Goal: Task Accomplishment & Management: Manage account settings

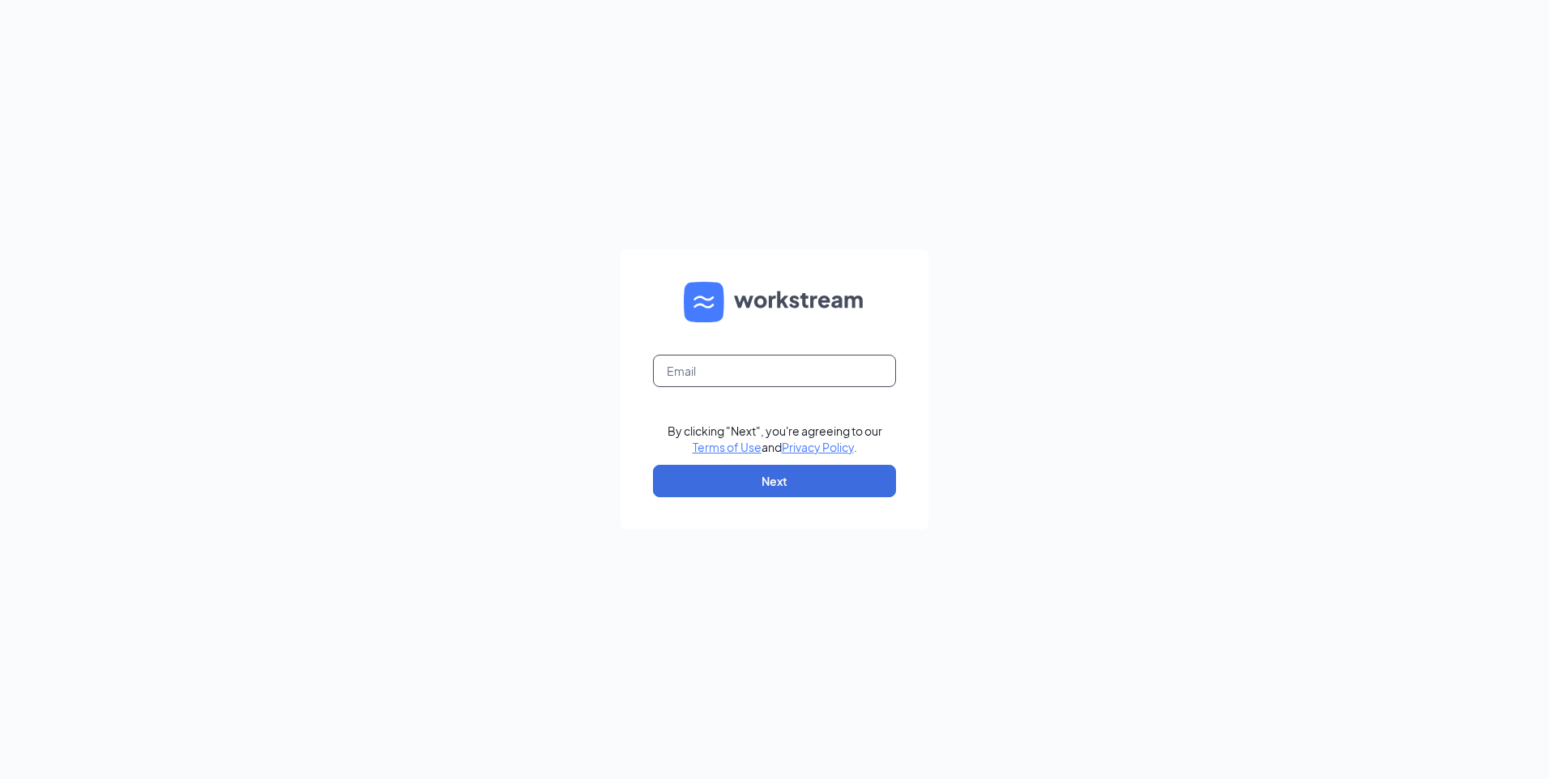
click at [723, 377] on input "text" at bounding box center [774, 371] width 243 height 32
type input "330433@batistaco.com"
click at [711, 489] on button "Next" at bounding box center [774, 481] width 243 height 32
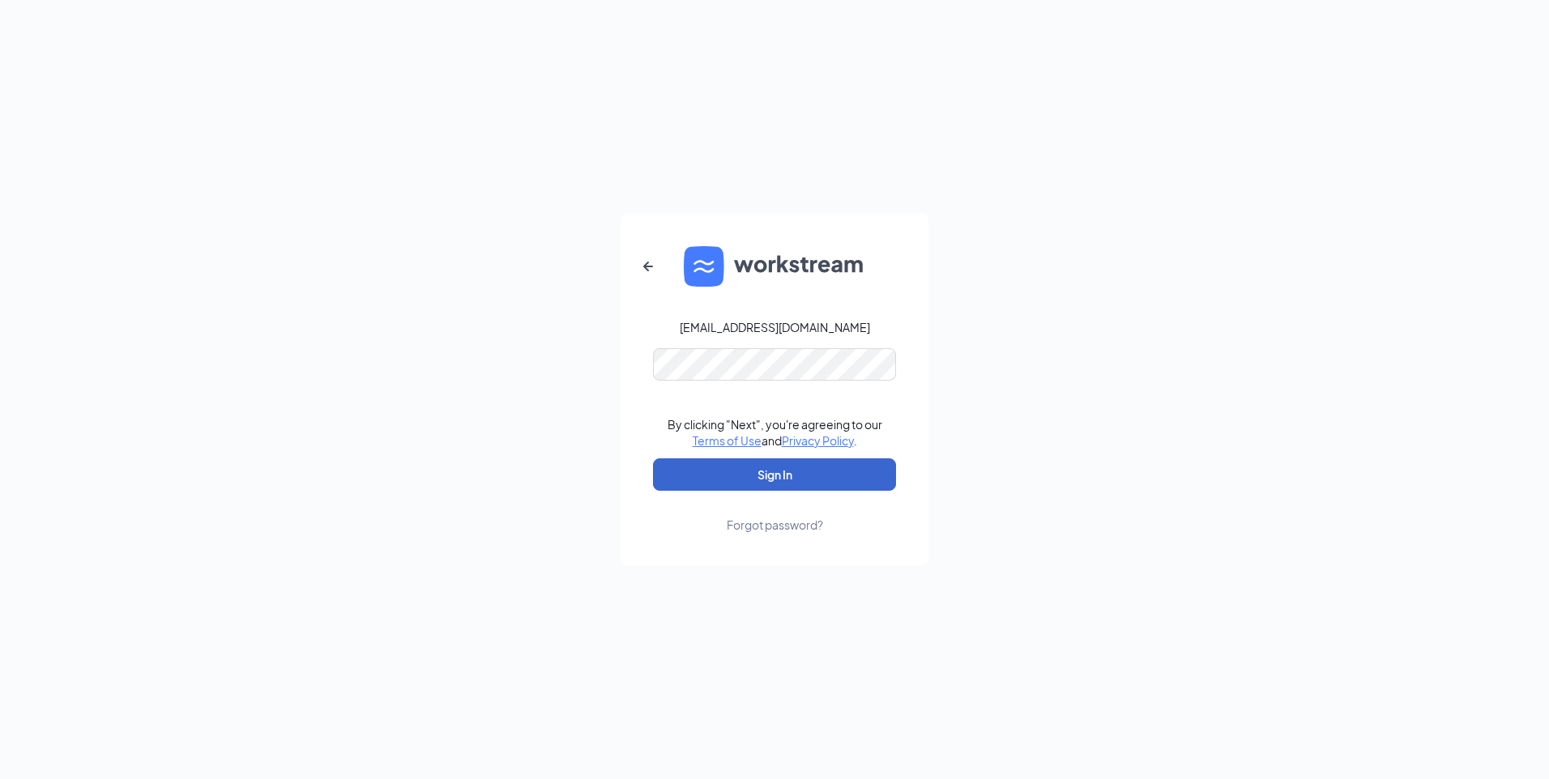
click at [806, 472] on button "Sign In" at bounding box center [774, 474] width 243 height 32
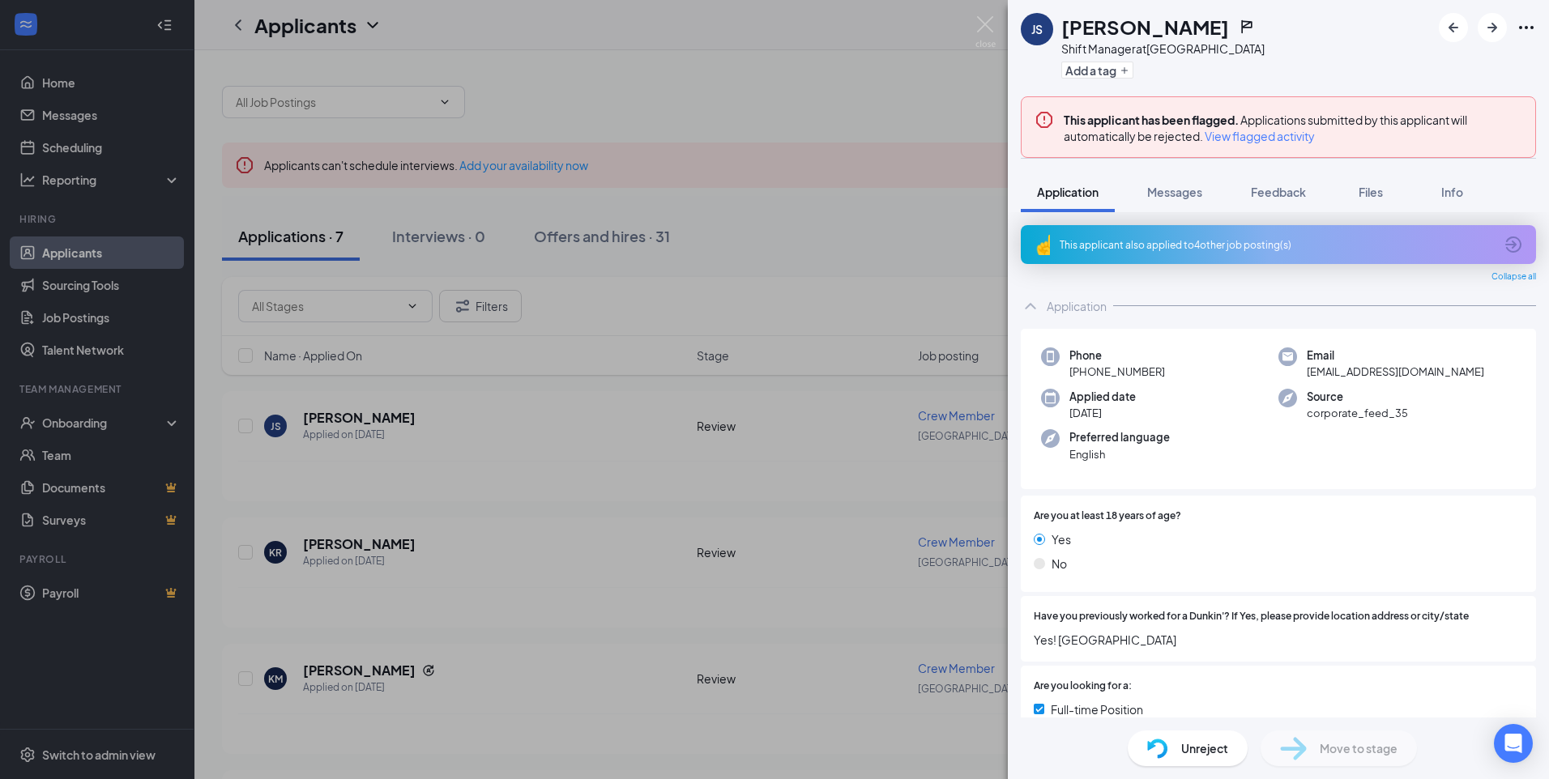
click at [1256, 139] on span "View flagged activity" at bounding box center [1259, 136] width 110 height 16
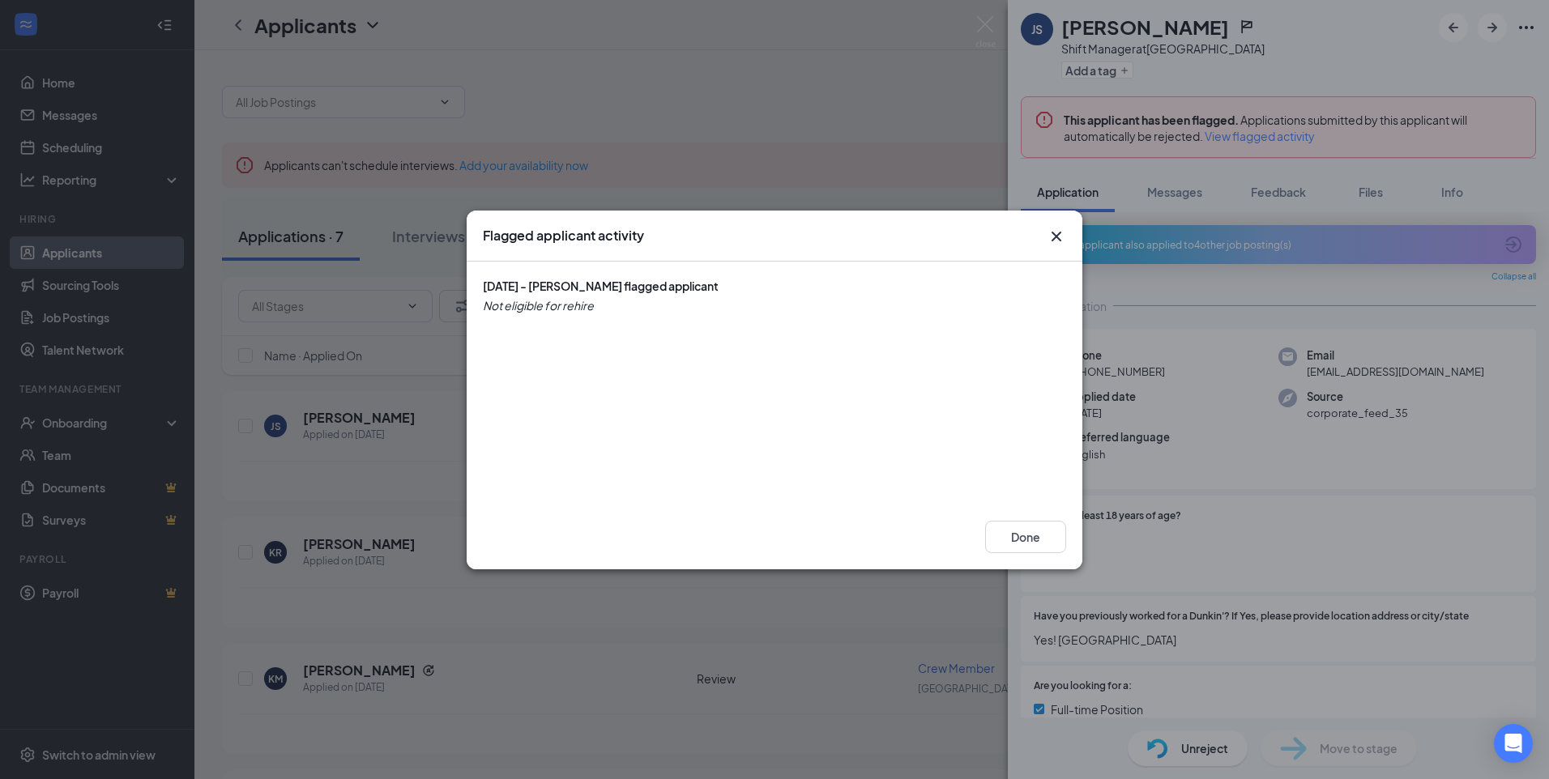
click at [1050, 237] on icon "Cross" at bounding box center [1055, 236] width 19 height 19
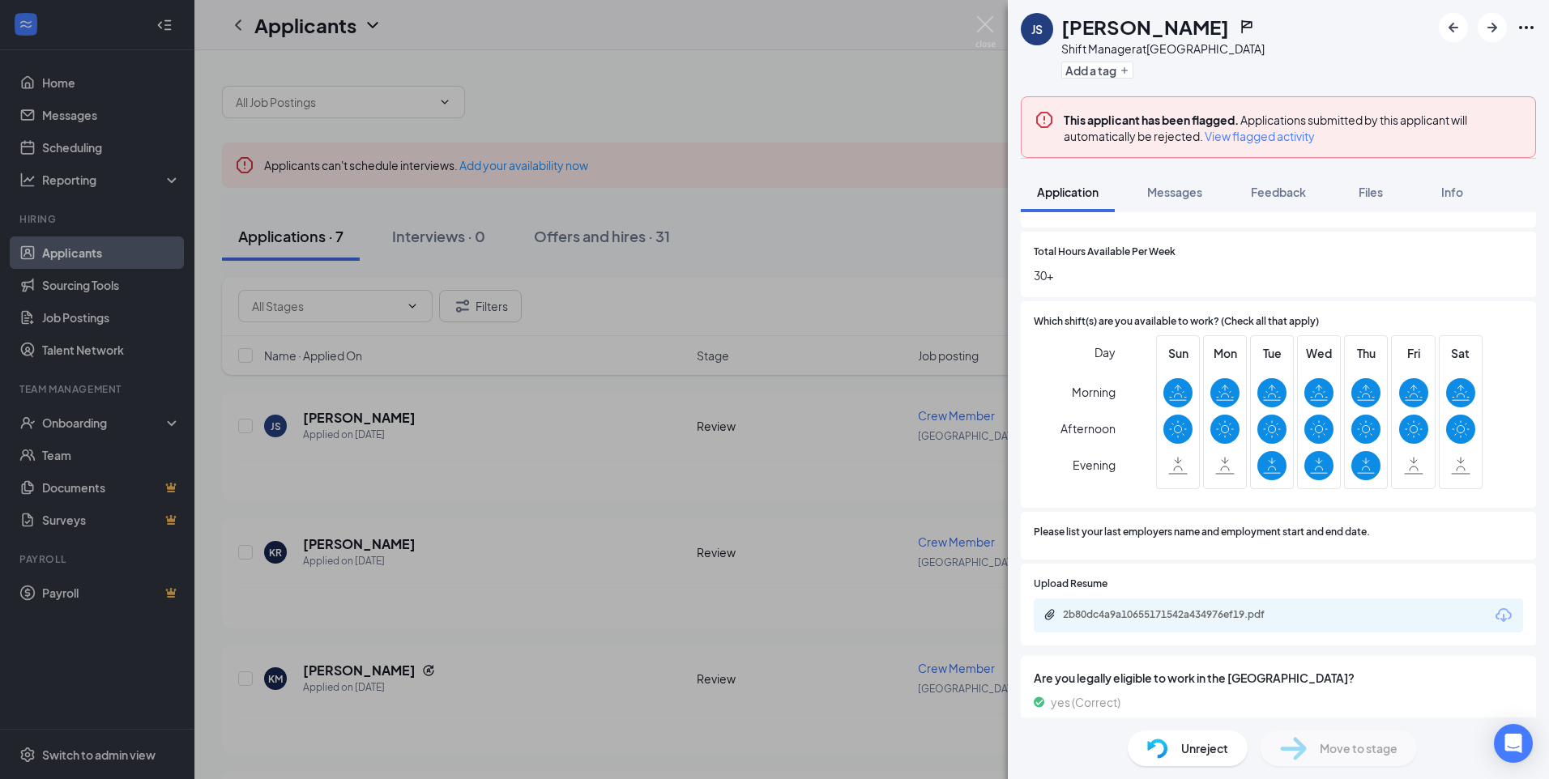
scroll to position [648, 0]
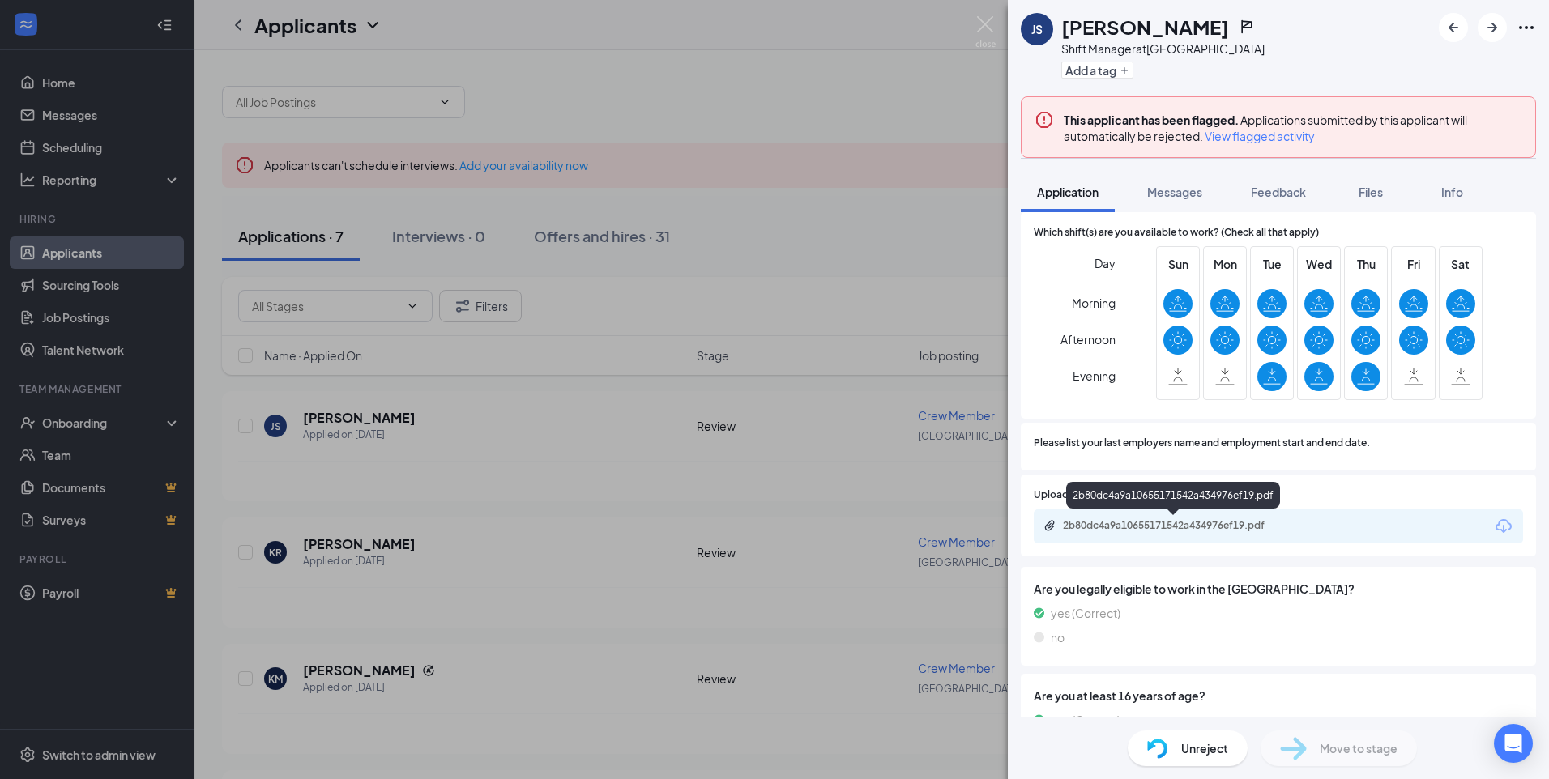
click at [1147, 527] on div "2b80dc4a9a10655171542a434976ef19.pdf" at bounding box center [1176, 525] width 227 height 13
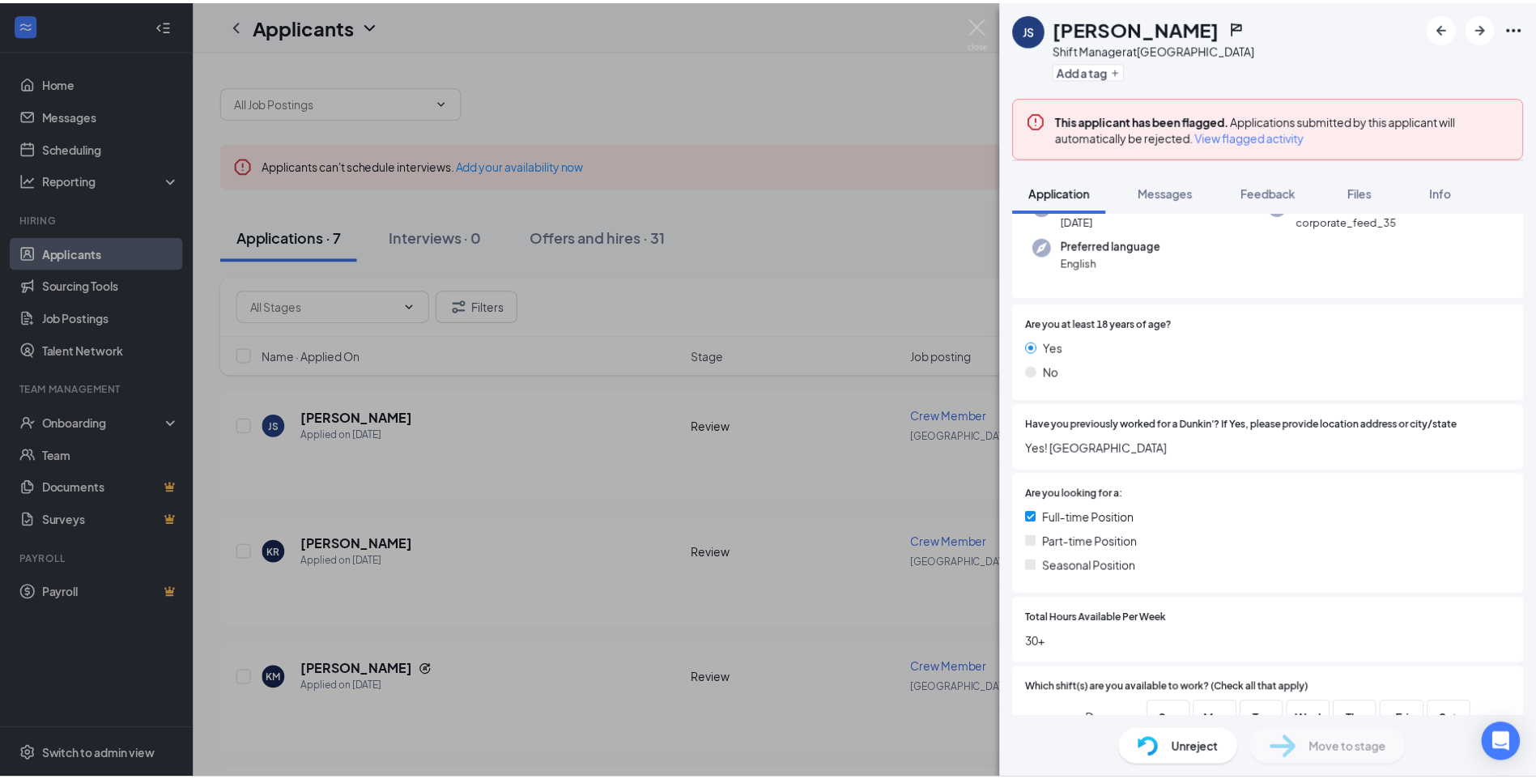
scroll to position [140, 0]
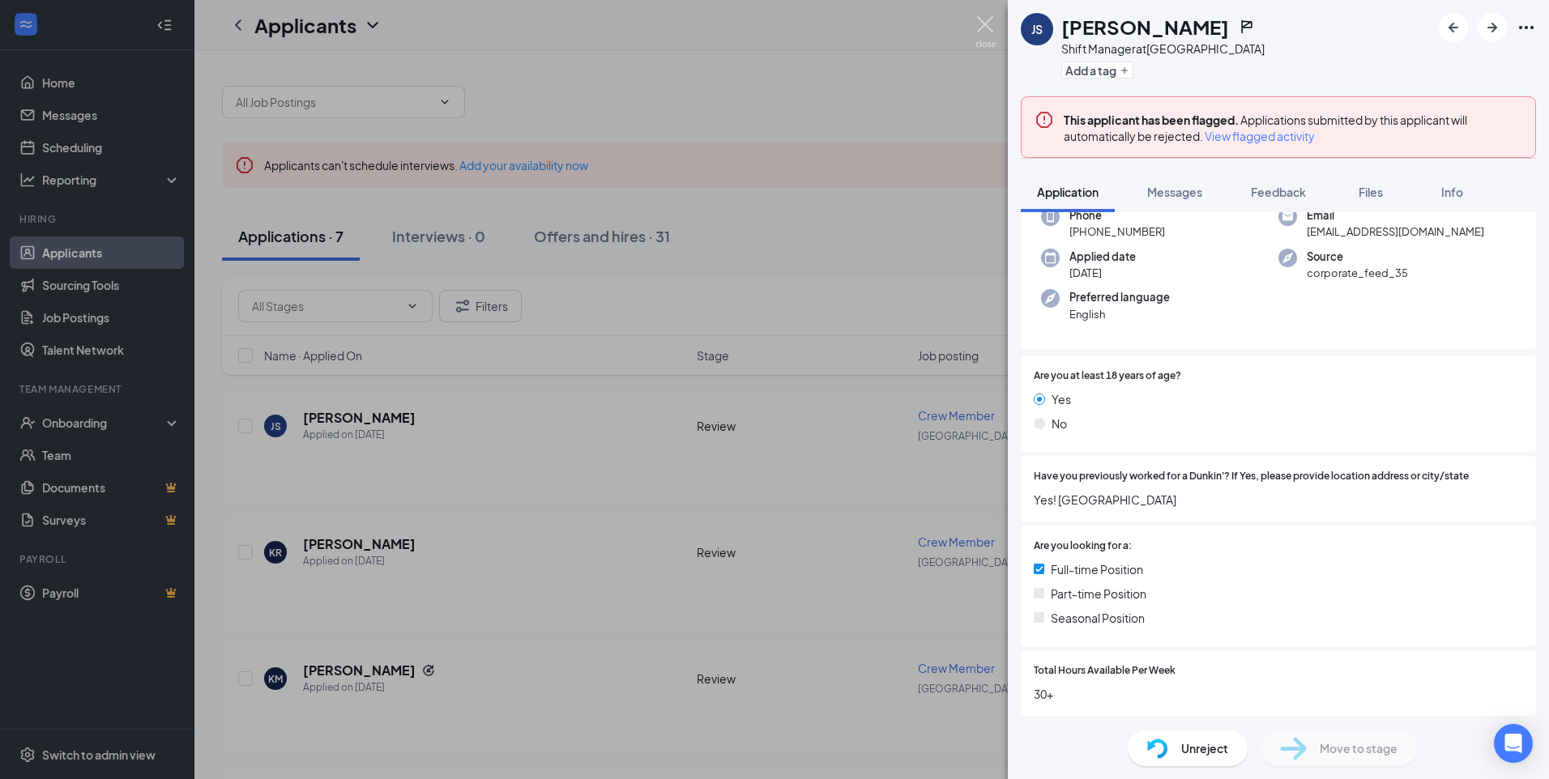
drag, startPoint x: 987, startPoint y: 28, endPoint x: 969, endPoint y: 108, distance: 81.5
click at [987, 28] on img at bounding box center [985, 32] width 20 height 32
